Goal: Transaction & Acquisition: Download file/media

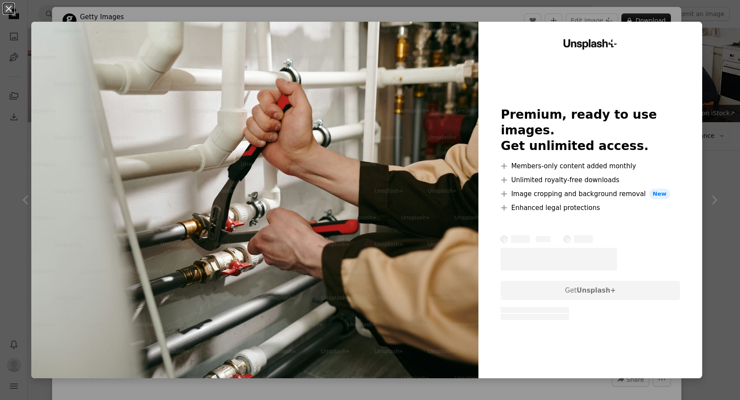
scroll to position [371, 0]
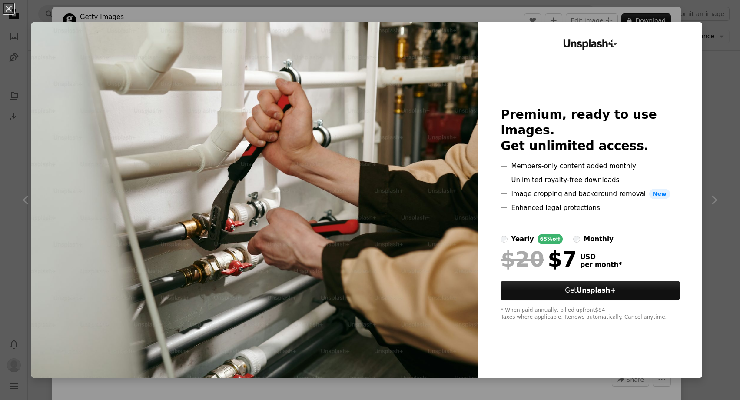
click at [726, 71] on div "An X shape Unsplash+ Premium, ready to use images. Get unlimited access. A plus…" at bounding box center [370, 200] width 740 height 400
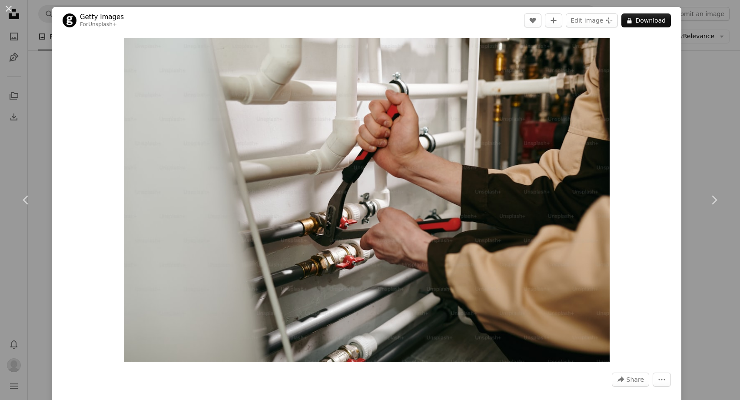
click at [735, 107] on div "An X shape Chevron left Chevron right Getty Images For Unsplash+ A heart A plus…" at bounding box center [370, 200] width 740 height 400
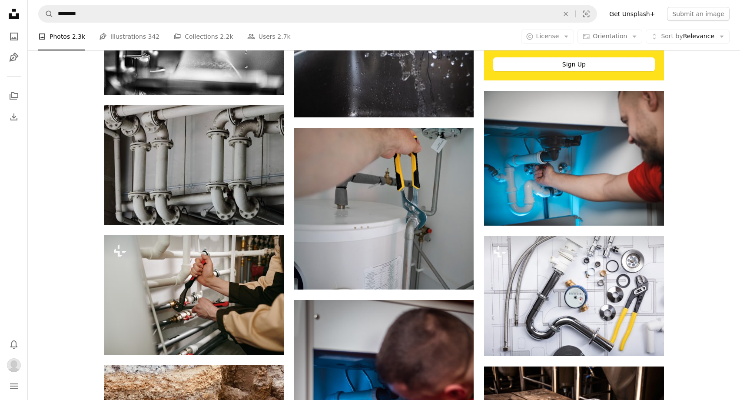
scroll to position [370, 0]
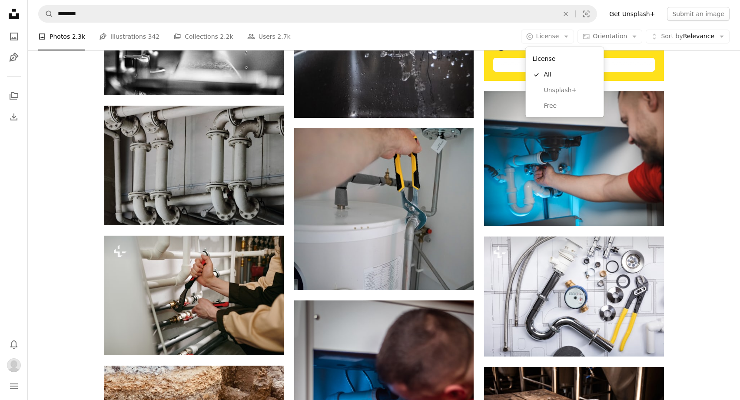
drag, startPoint x: 570, startPoint y: 34, endPoint x: 576, endPoint y: 50, distance: 17.0
click at [570, 34] on icon "Arrow down" at bounding box center [567, 37] width 8 height 8
click at [565, 103] on span "Free" at bounding box center [570, 106] width 53 height 9
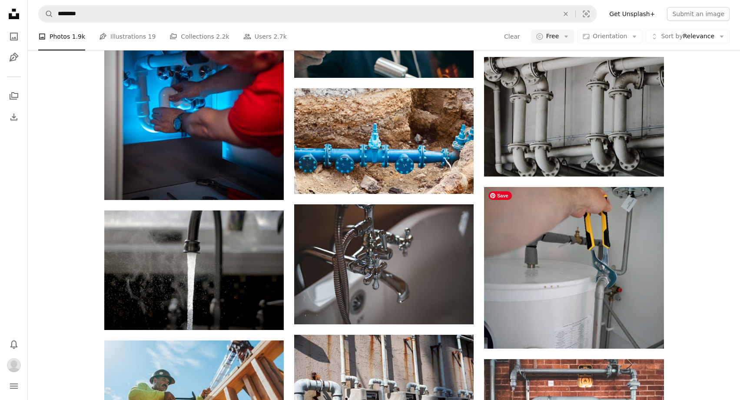
scroll to position [534, 0]
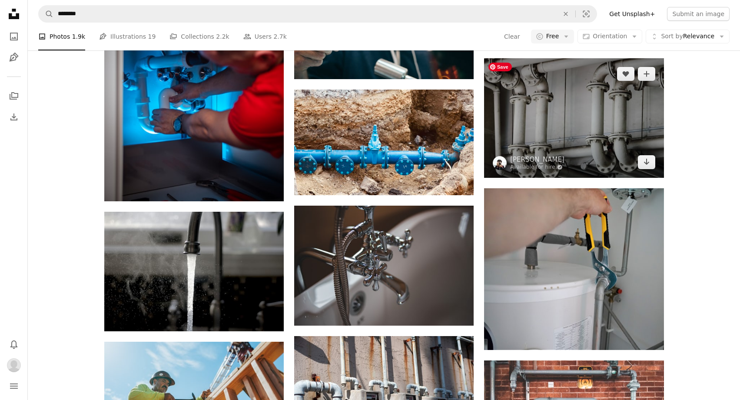
click at [581, 102] on img at bounding box center [574, 118] width 180 height 120
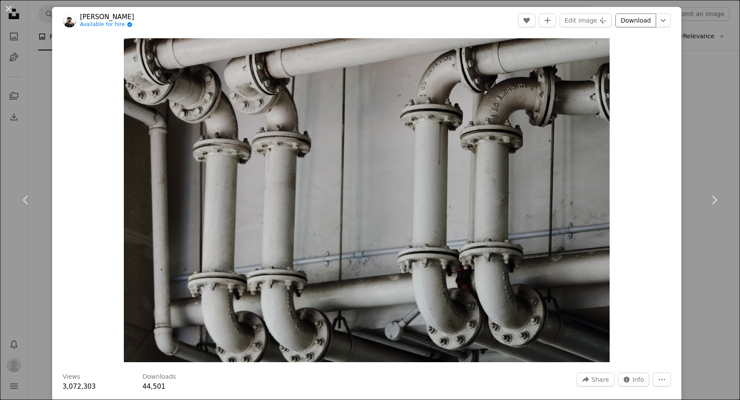
click at [642, 23] on link "Download" at bounding box center [636, 20] width 41 height 14
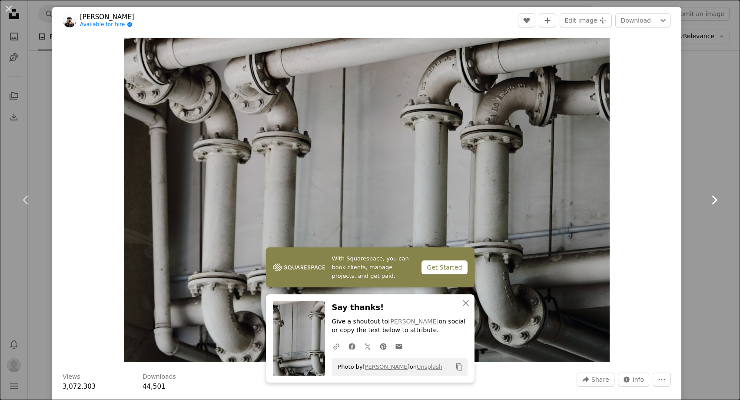
click at [722, 175] on link "Chevron right" at bounding box center [714, 199] width 52 height 83
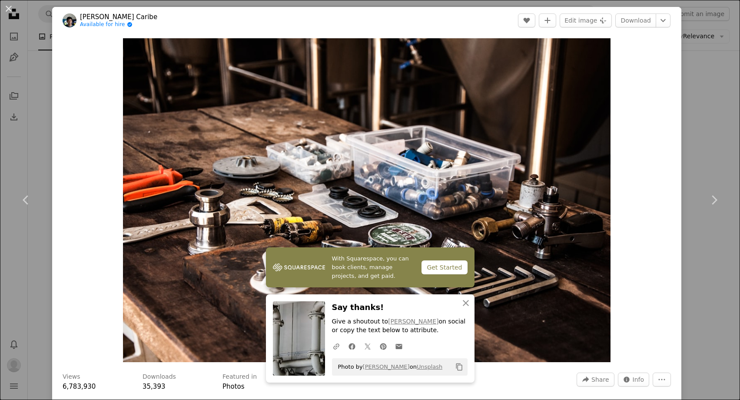
click at [32, 19] on div "An X shape Chevron left Chevron right With Squarespace, you can book clients, m…" at bounding box center [370, 200] width 740 height 400
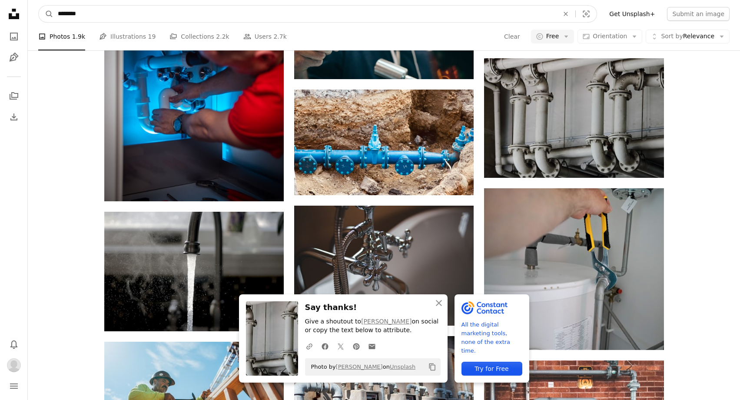
click at [63, 17] on input "********" at bounding box center [304, 14] width 503 height 17
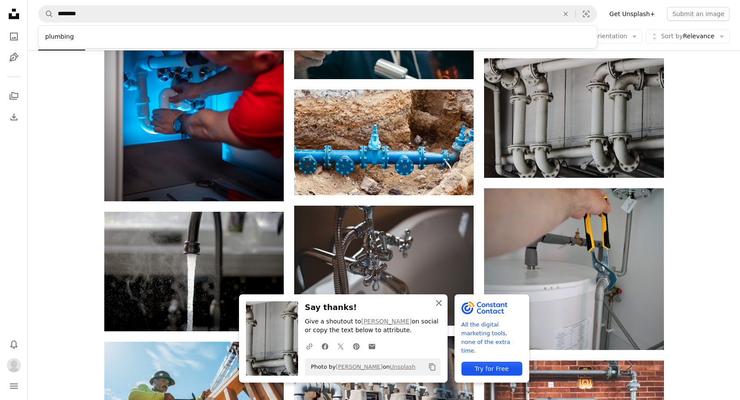
click at [440, 303] on icon "An X shape" at bounding box center [439, 303] width 10 height 10
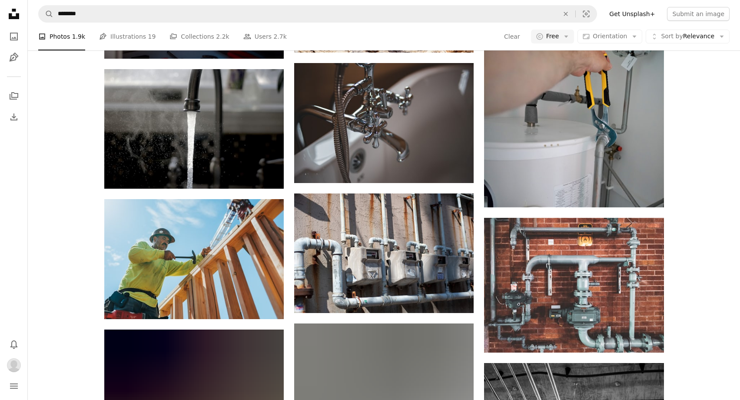
scroll to position [678, 0]
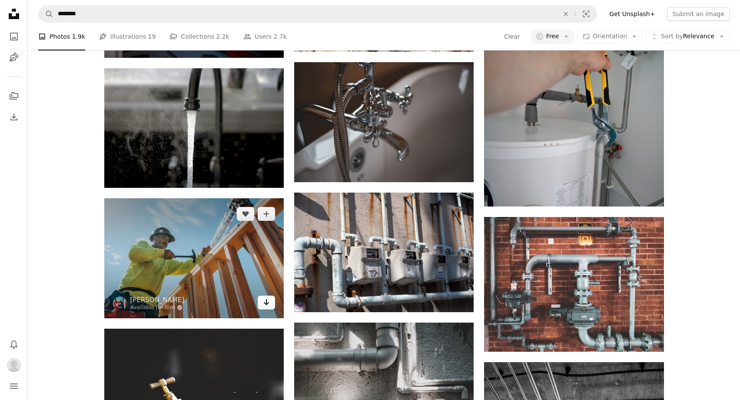
click at [265, 303] on icon "Download" at bounding box center [267, 302] width 6 height 6
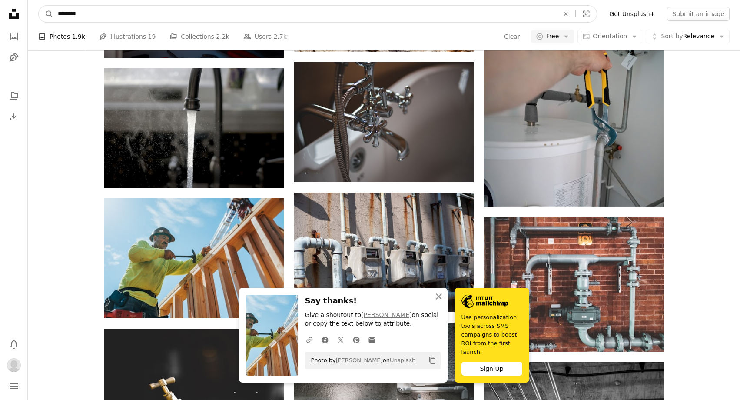
drag, startPoint x: 119, startPoint y: 13, endPoint x: 147, endPoint y: 17, distance: 27.7
click at [120, 13] on input "********" at bounding box center [304, 14] width 503 height 17
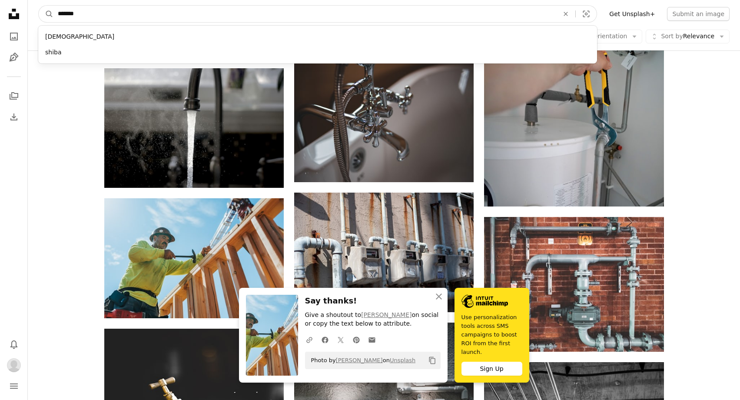
type input "********"
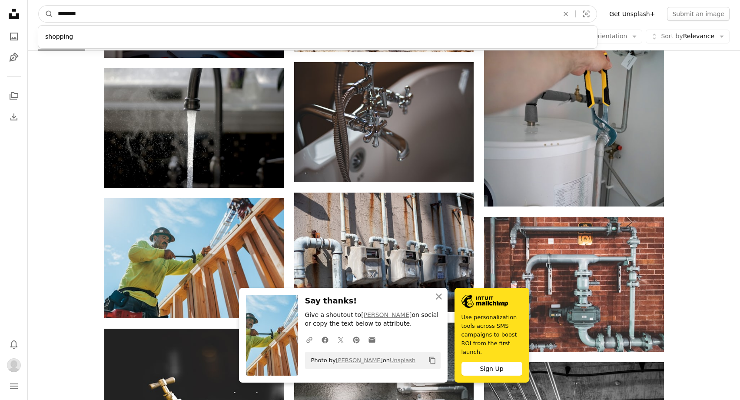
click button "A magnifying glass" at bounding box center [46, 14] width 15 height 17
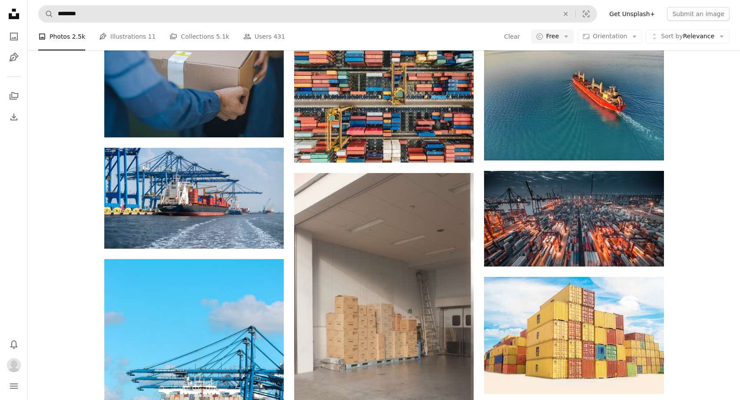
scroll to position [566, 0]
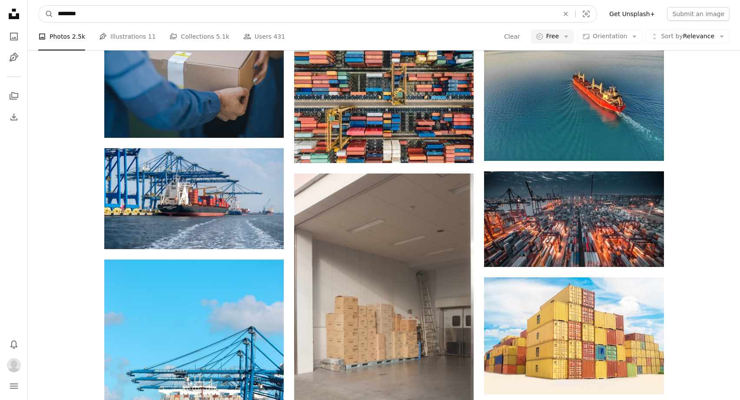
click at [150, 10] on input "********" at bounding box center [304, 14] width 503 height 17
type input "**********"
click button "A magnifying glass" at bounding box center [46, 14] width 15 height 17
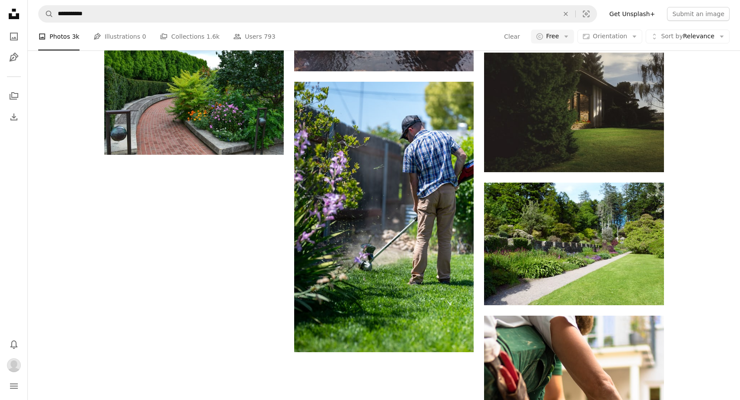
scroll to position [1003, 0]
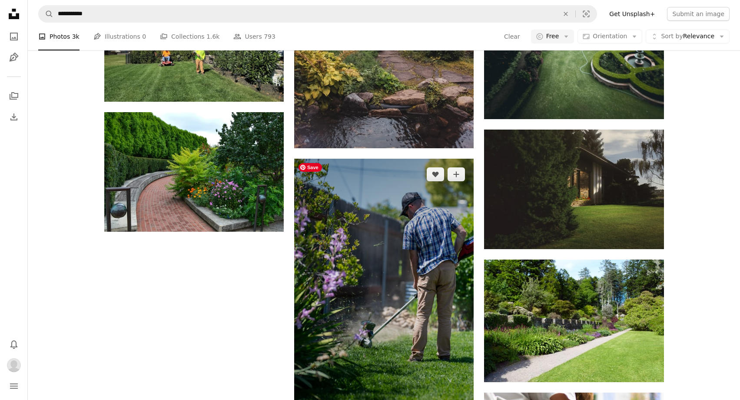
click at [400, 242] on img at bounding box center [384, 294] width 180 height 270
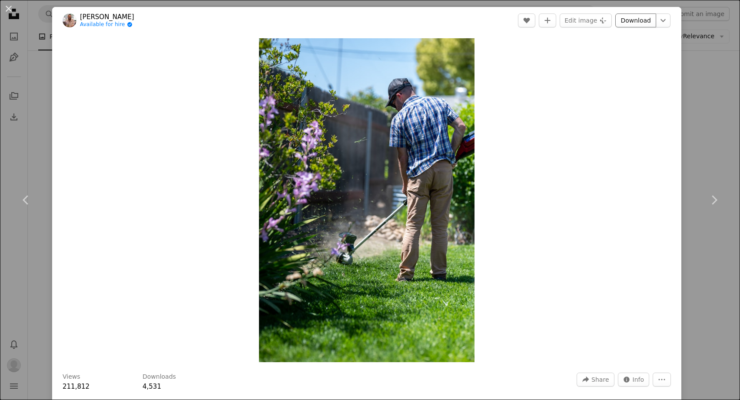
click at [641, 19] on link "Download" at bounding box center [636, 20] width 41 height 14
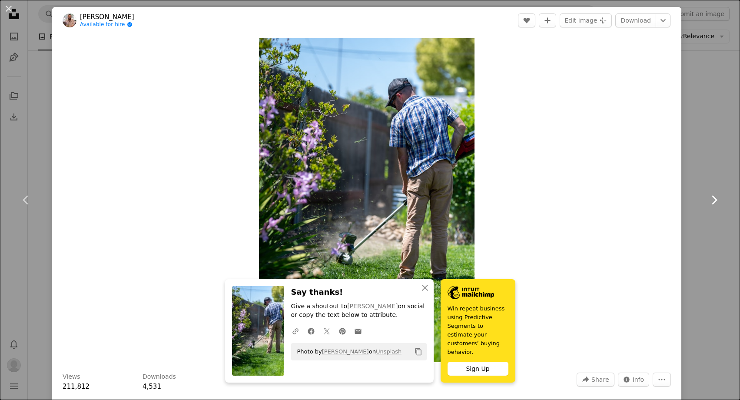
drag, startPoint x: 707, startPoint y: 229, endPoint x: 701, endPoint y: 229, distance: 5.7
click at [707, 229] on link "Chevron right" at bounding box center [714, 199] width 52 height 83
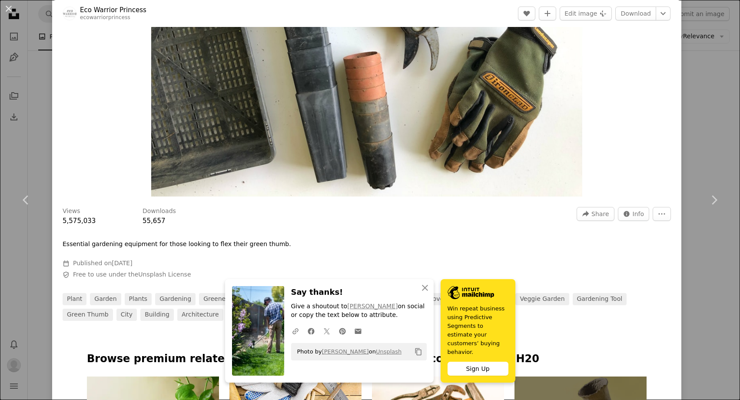
scroll to position [171, 0]
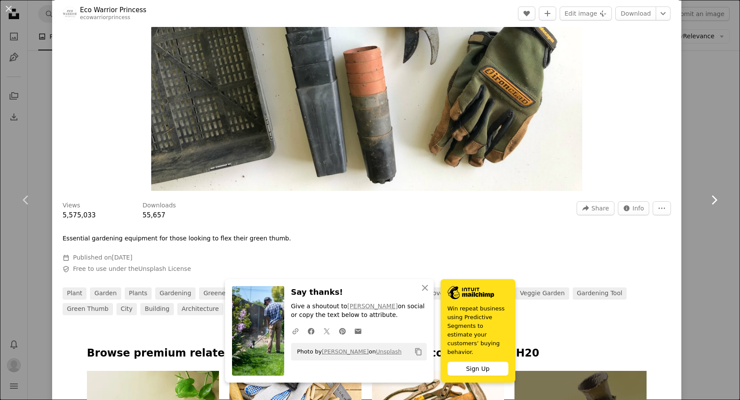
click at [715, 201] on icon at bounding box center [715, 199] width 6 height 9
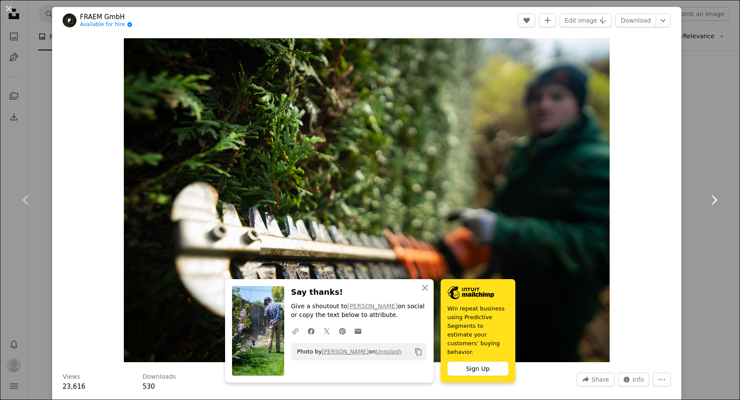
click at [712, 198] on icon "Chevron right" at bounding box center [714, 200] width 14 height 14
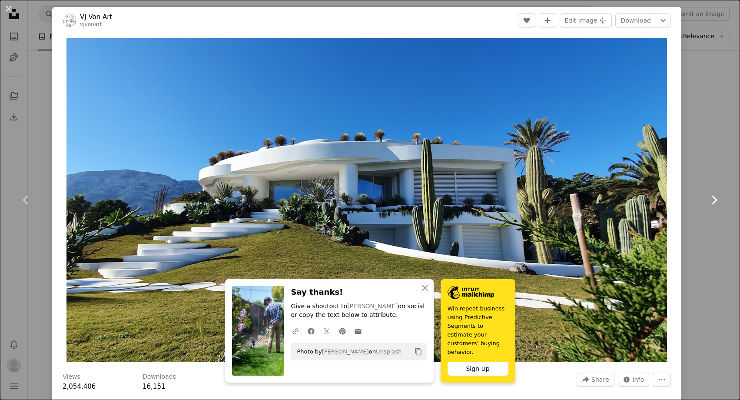
click at [713, 198] on icon "Chevron right" at bounding box center [714, 200] width 14 height 14
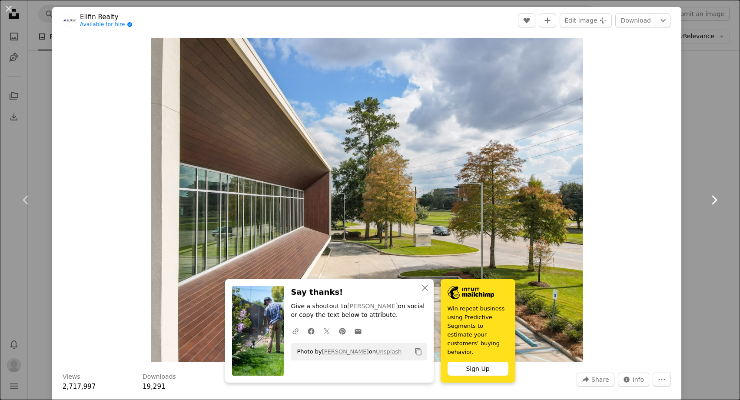
click at [713, 198] on icon "Chevron right" at bounding box center [714, 200] width 14 height 14
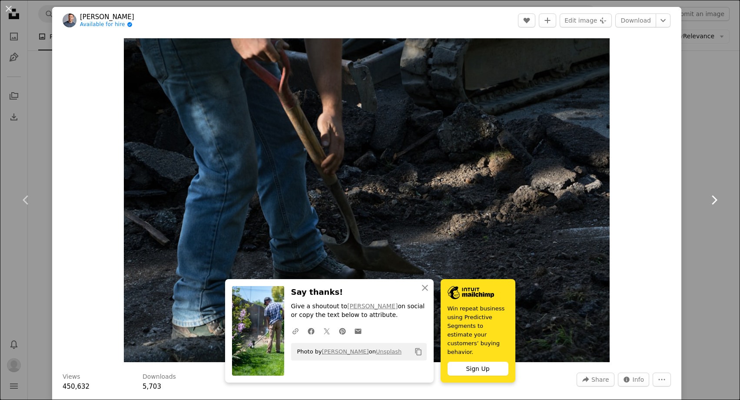
click at [713, 197] on icon "Chevron right" at bounding box center [714, 200] width 14 height 14
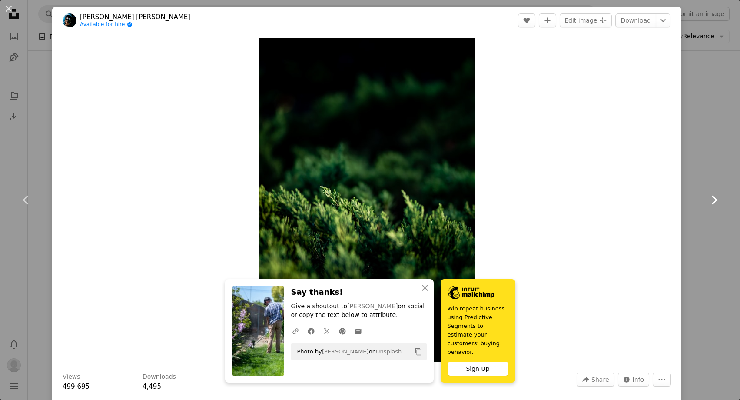
click at [713, 197] on icon "Chevron right" at bounding box center [714, 200] width 14 height 14
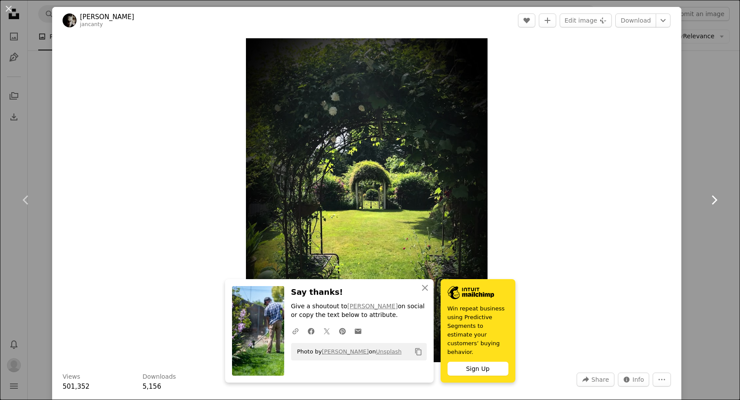
click at [713, 197] on icon "Chevron right" at bounding box center [714, 200] width 14 height 14
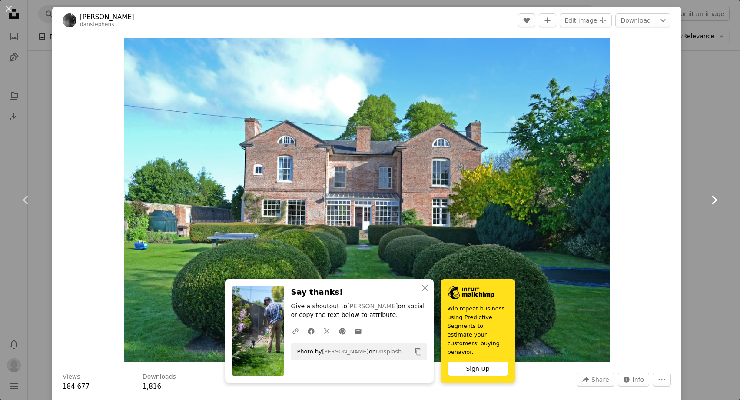
click at [713, 197] on icon "Chevron right" at bounding box center [714, 200] width 14 height 14
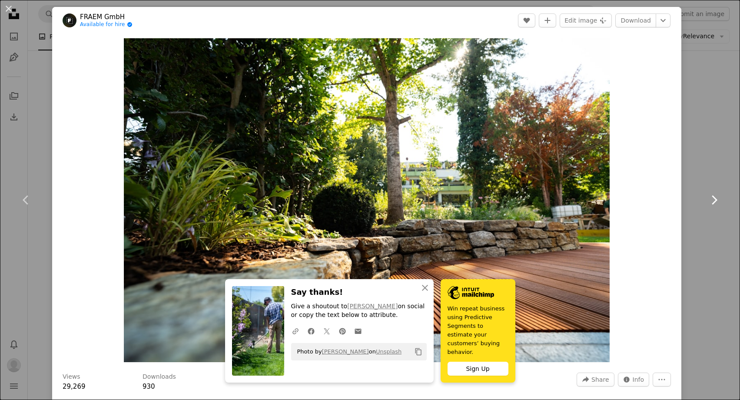
click at [700, 186] on link "Chevron right" at bounding box center [714, 199] width 52 height 83
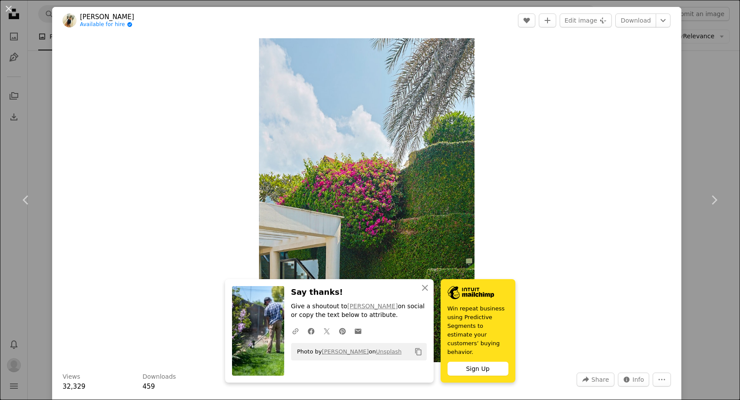
click at [39, 82] on div "An X shape Chevron left Chevron right An X shape Close Say thanks! Give a shout…" at bounding box center [370, 200] width 740 height 400
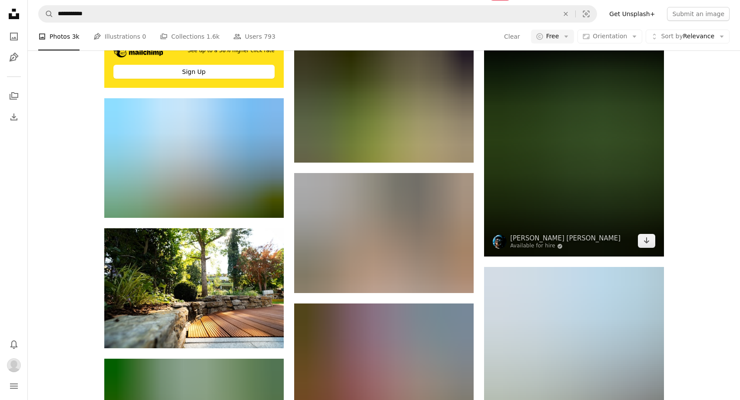
scroll to position [1797, 0]
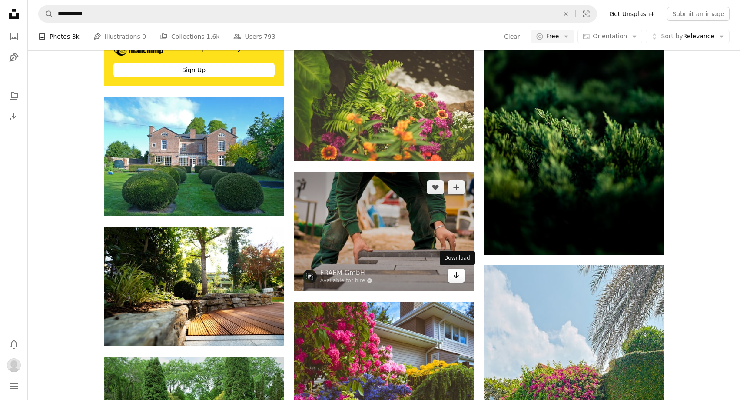
click at [459, 277] on icon "Arrow pointing down" at bounding box center [456, 275] width 7 height 10
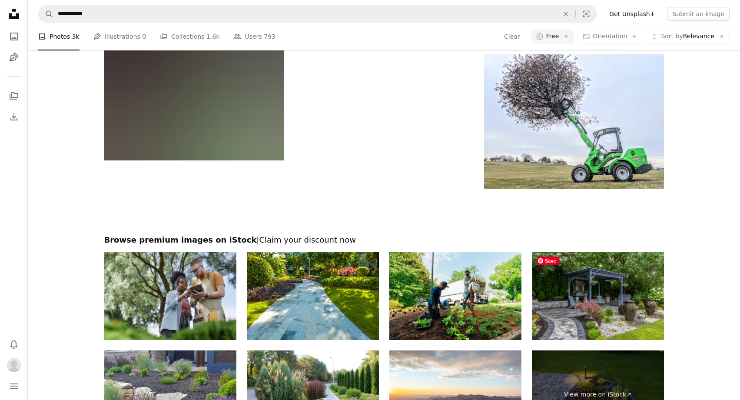
scroll to position [2509, 0]
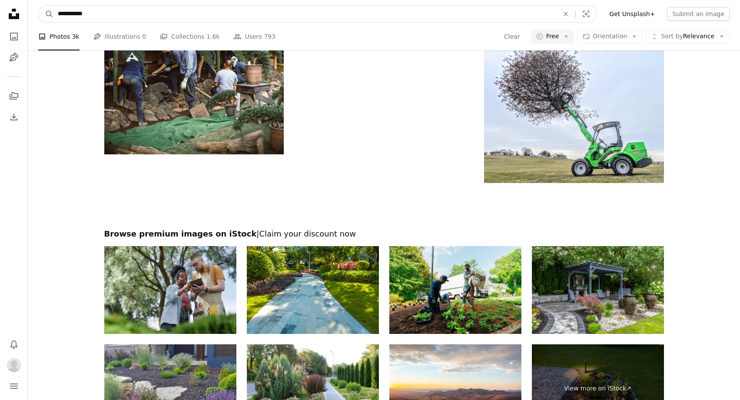
click at [99, 17] on input "**********" at bounding box center [304, 14] width 503 height 17
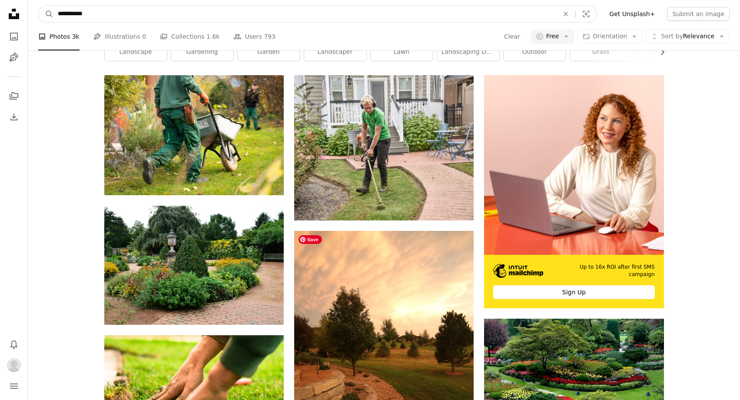
scroll to position [0, 0]
